Goal: Information Seeking & Learning: Learn about a topic

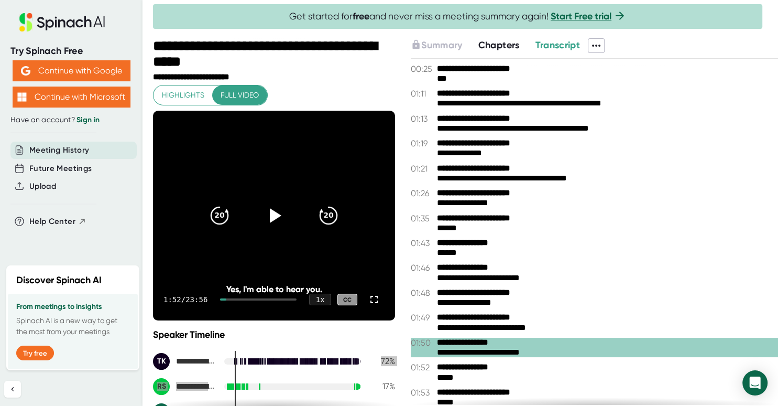
scroll to position [174, 0]
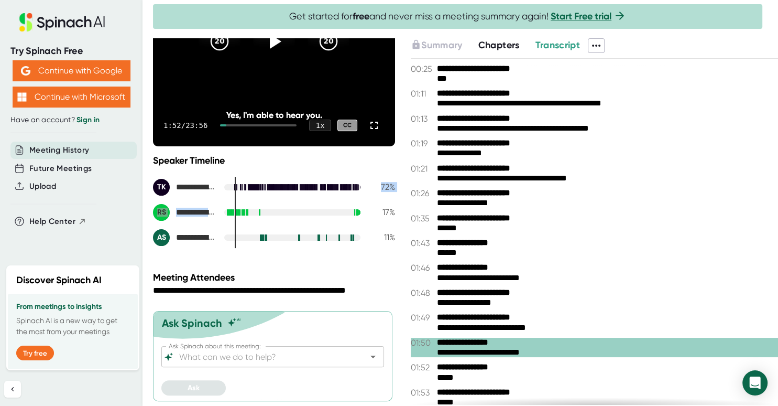
click at [552, 39] on span "Transcript" at bounding box center [557, 45] width 45 height 12
click at [500, 45] on span "Chapters" at bounding box center [498, 45] width 41 height 12
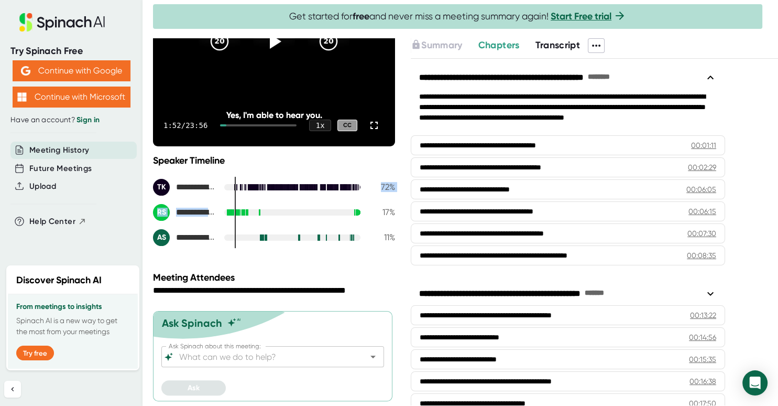
click at [567, 43] on span "Transcript" at bounding box center [557, 45] width 45 height 12
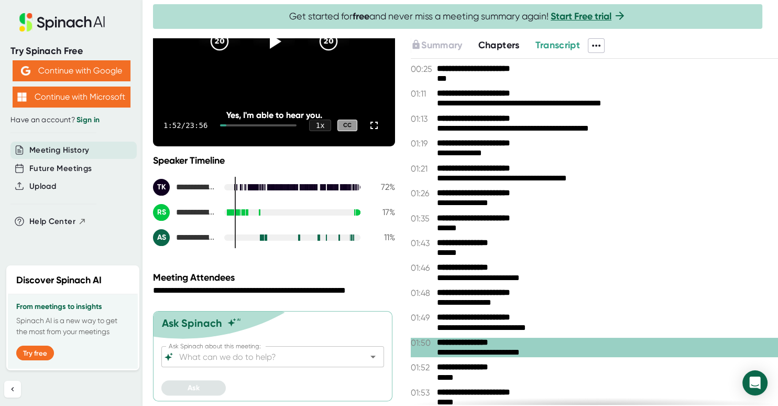
click at [701, 10] on div "Get started for free and never miss a meeting summary again! Start Free trial" at bounding box center [457, 16] width 609 height 25
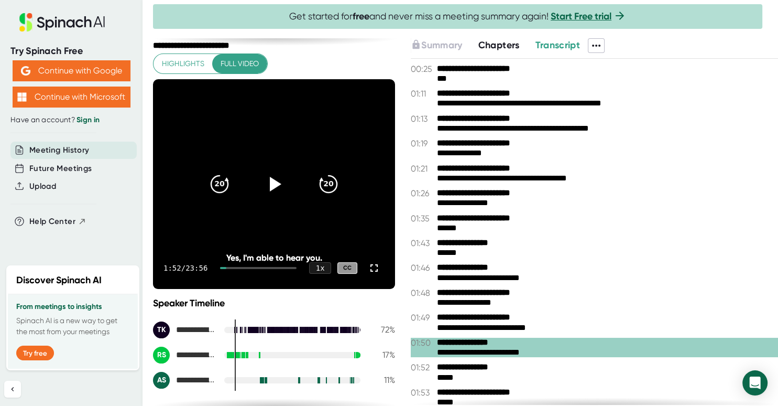
scroll to position [31, 0]
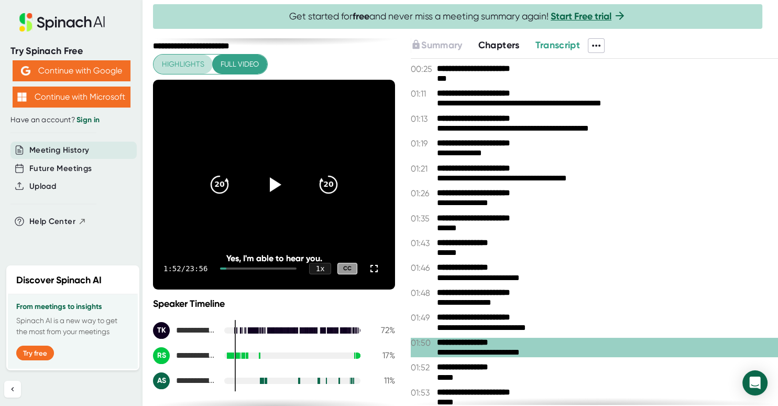
click at [189, 64] on span "Highlights" at bounding box center [183, 64] width 42 height 13
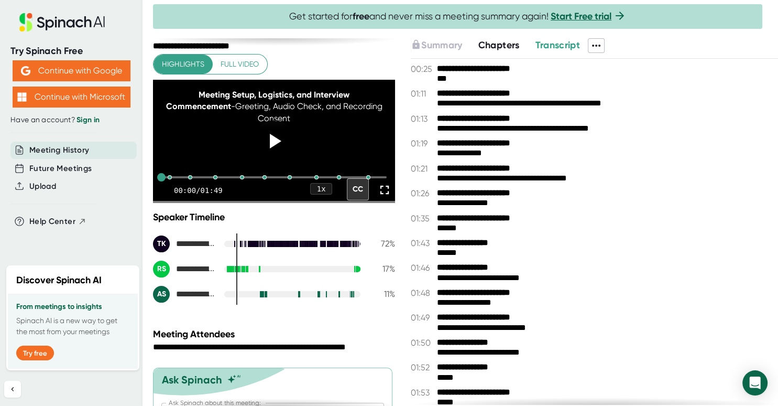
click at [260, 64] on button "Full video" at bounding box center [239, 64] width 55 height 19
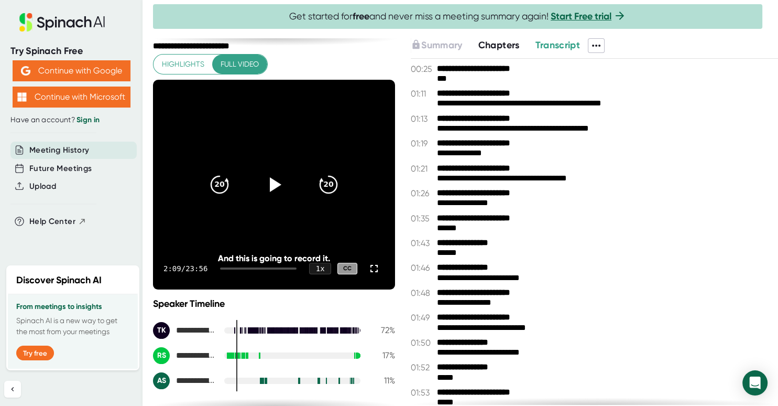
click at [496, 43] on span "Chapters" at bounding box center [498, 45] width 41 height 12
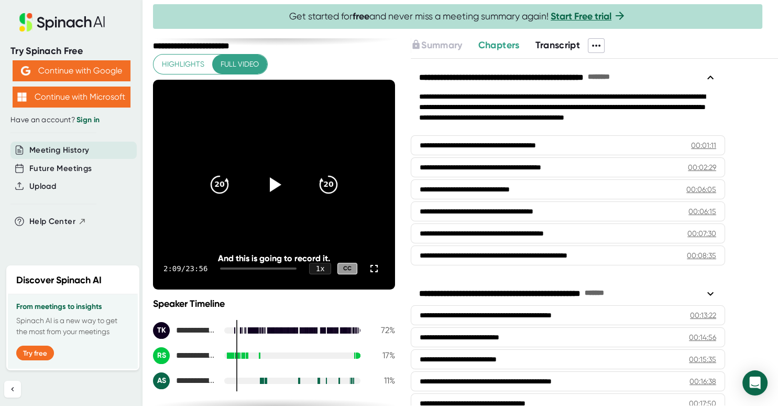
click at [710, 77] on icon at bounding box center [710, 77] width 6 height 4
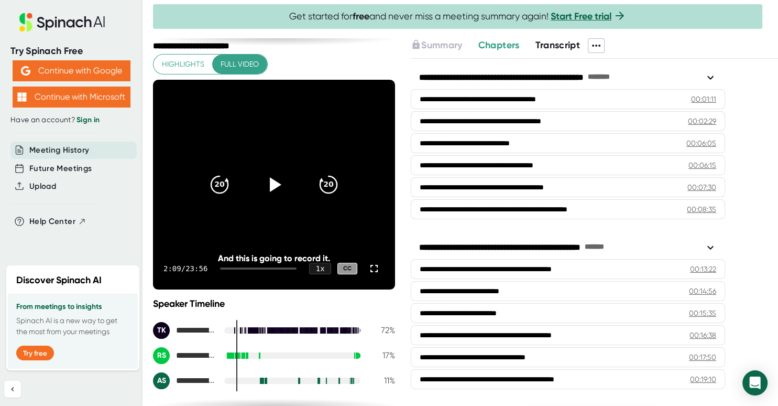
click at [710, 77] on icon at bounding box center [710, 77] width 6 height 4
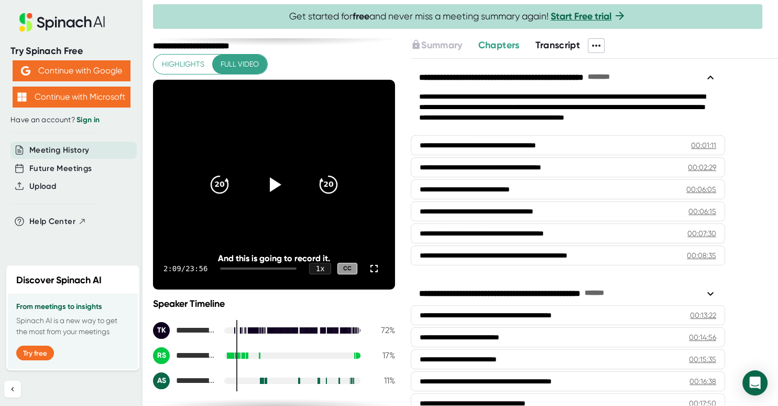
click at [710, 77] on icon at bounding box center [710, 77] width 6 height 4
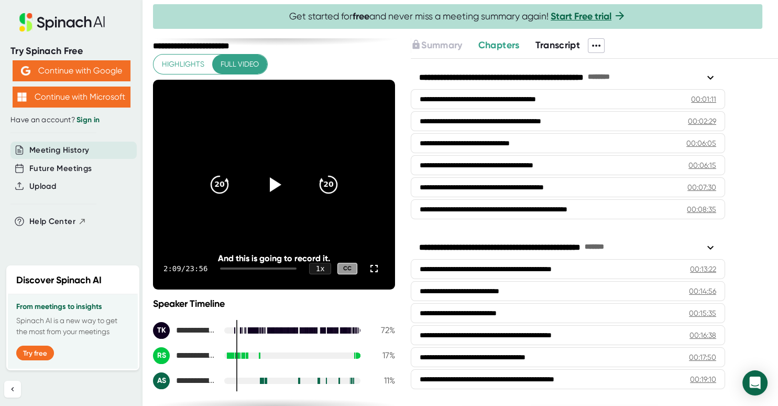
click at [710, 246] on icon at bounding box center [710, 247] width 6 height 4
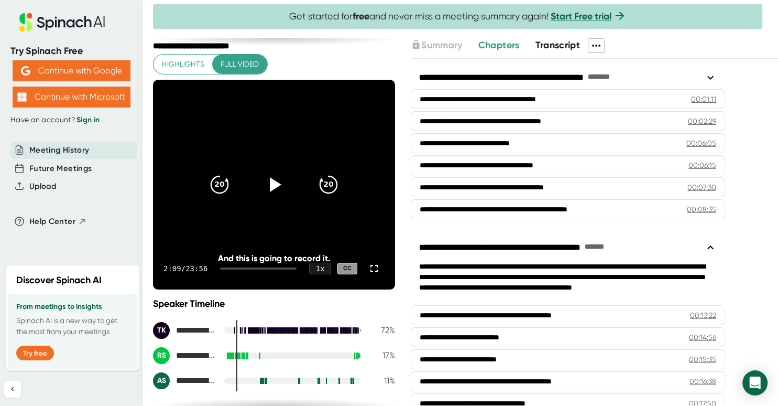
click at [710, 246] on icon at bounding box center [710, 247] width 13 height 13
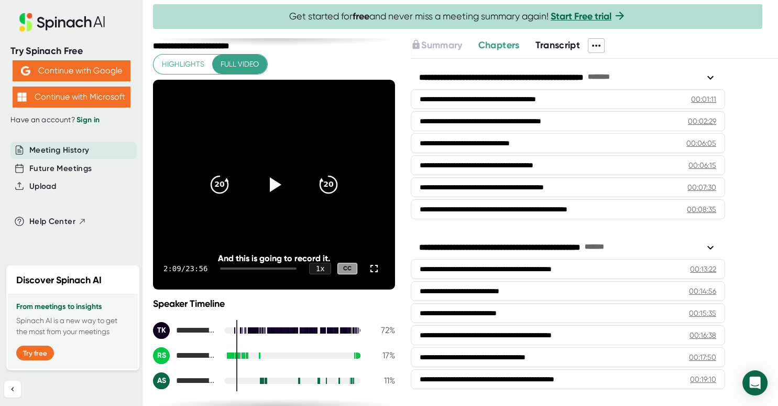
click at [710, 246] on icon at bounding box center [710, 247] width 6 height 4
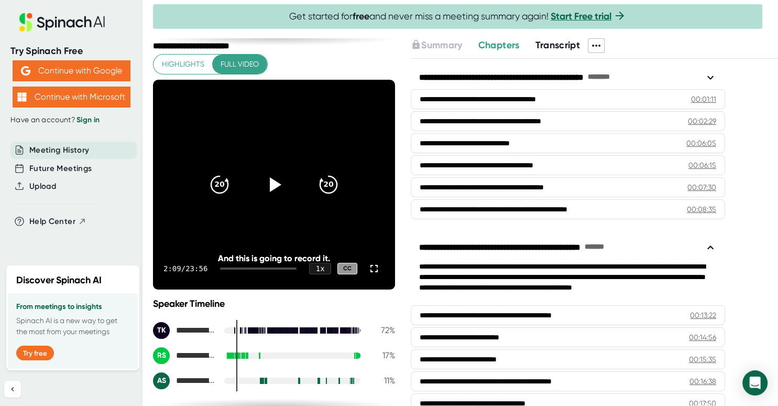
click at [710, 246] on icon at bounding box center [710, 247] width 13 height 13
